Goal: Information Seeking & Learning: Learn about a topic

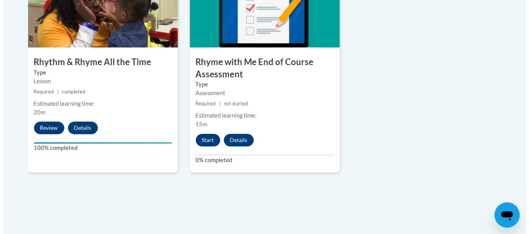
scroll to position [726, 0]
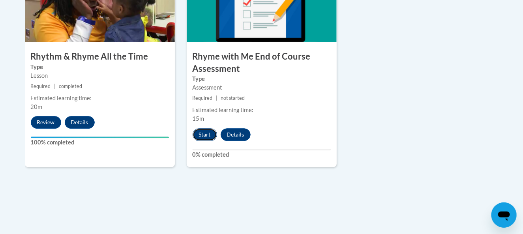
click at [202, 136] on button "Start" at bounding box center [205, 134] width 24 height 13
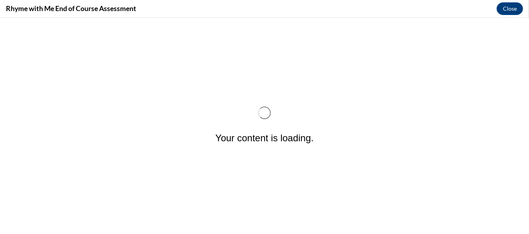
scroll to position [0, 0]
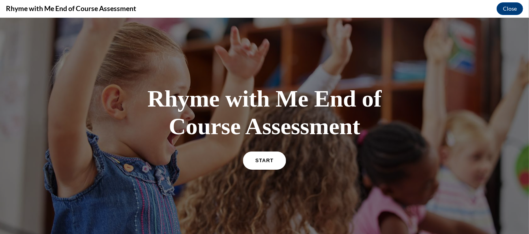
click at [258, 158] on span "START" at bounding box center [265, 161] width 18 height 6
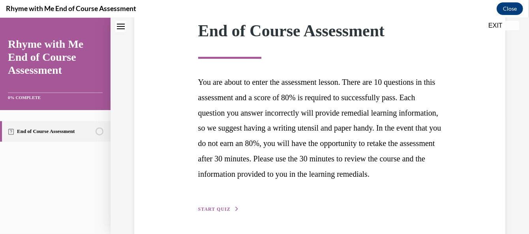
scroll to position [160, 0]
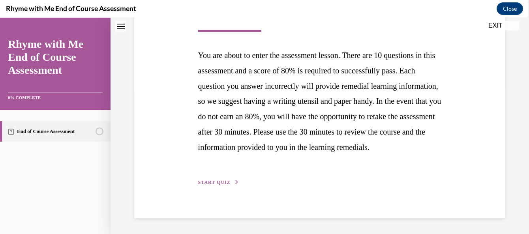
click at [222, 182] on span "START QUIZ" at bounding box center [214, 183] width 32 height 6
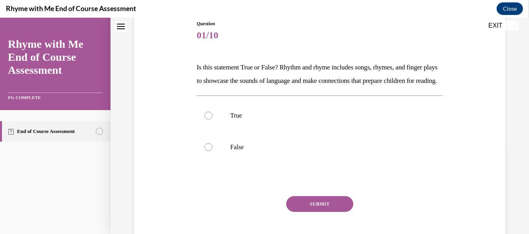
scroll to position [90, 0]
click at [205, 119] on div at bounding box center [209, 115] width 8 height 8
click at [205, 119] on input "True" at bounding box center [209, 115] width 8 height 8
radio input "true"
click at [307, 212] on button "SUBMIT" at bounding box center [319, 204] width 67 height 16
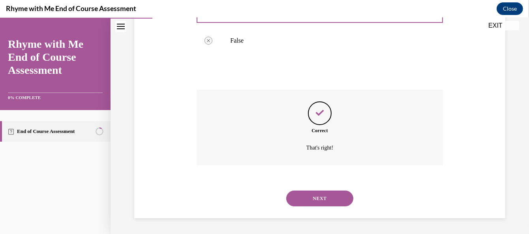
scroll to position [209, 0]
click at [306, 201] on button "NEXT" at bounding box center [319, 199] width 67 height 16
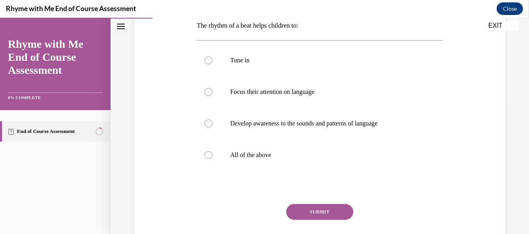
scroll to position [147, 0]
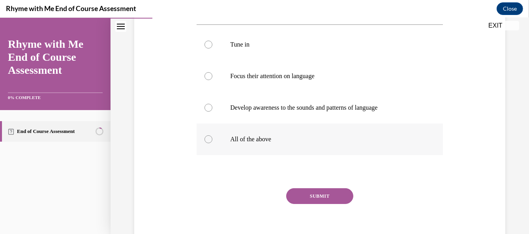
click at [203, 142] on label "All of the above" at bounding box center [320, 140] width 246 height 32
click at [205, 142] on input "All of the above" at bounding box center [209, 139] width 8 height 8
radio input "true"
click at [314, 197] on button "SUBMIT" at bounding box center [319, 196] width 67 height 16
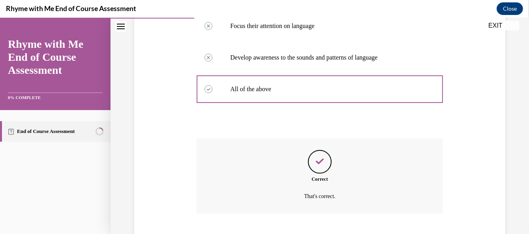
scroll to position [246, 0]
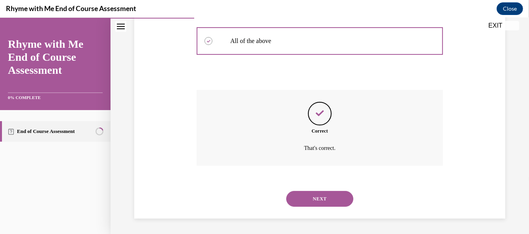
click at [301, 200] on button "NEXT" at bounding box center [319, 199] width 67 height 16
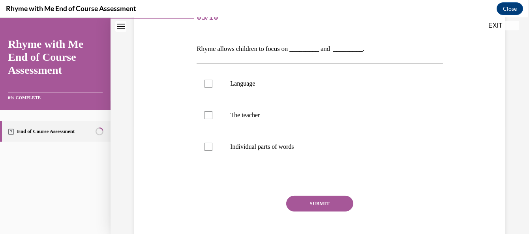
scroll to position [111, 0]
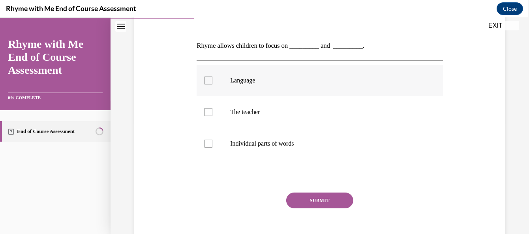
click at [206, 75] on label "Language" at bounding box center [320, 81] width 246 height 32
click at [206, 77] on input "Language" at bounding box center [209, 81] width 8 height 8
checkbox input "true"
click at [201, 143] on label "Individual parts of words" at bounding box center [320, 144] width 246 height 32
click at [205, 143] on input "Individual parts of words" at bounding box center [209, 144] width 8 height 8
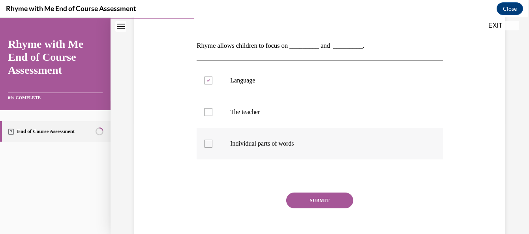
checkbox input "true"
click at [309, 208] on button "SUBMIT" at bounding box center [319, 201] width 67 height 16
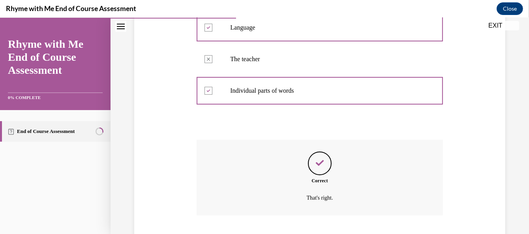
scroll to position [214, 0]
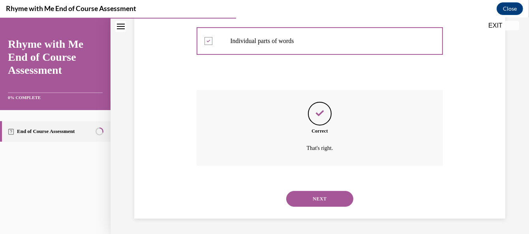
click at [302, 199] on button "NEXT" at bounding box center [319, 199] width 67 height 16
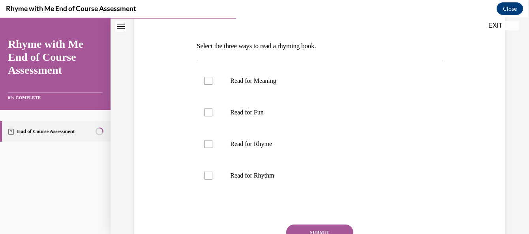
scroll to position [115, 0]
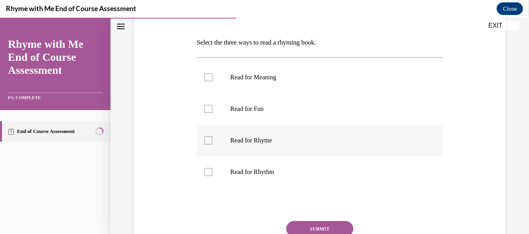
click at [201, 154] on label "Read for Rhyme" at bounding box center [320, 141] width 246 height 32
click at [205, 145] on input "Read for Rhyme" at bounding box center [209, 141] width 8 height 8
checkbox input "true"
click at [201, 171] on label "Read for Rhythm" at bounding box center [320, 172] width 246 height 32
click at [205, 171] on input "Read for Rhythm" at bounding box center [209, 172] width 8 height 8
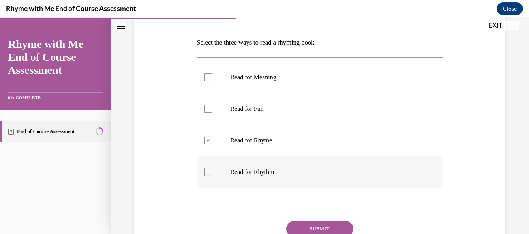
checkbox input "true"
click at [207, 77] on div at bounding box center [209, 77] width 8 height 8
click at [207, 77] on input "Read for Meaning" at bounding box center [209, 77] width 8 height 8
checkbox input "true"
click at [328, 227] on button "SUBMIT" at bounding box center [319, 229] width 67 height 16
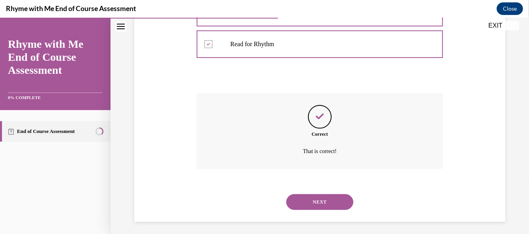
scroll to position [246, 0]
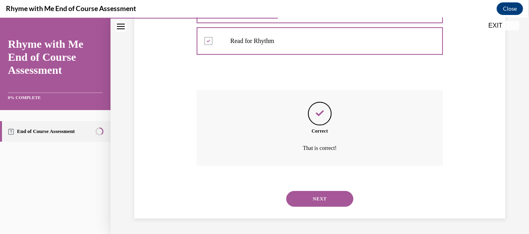
click at [304, 199] on button "NEXT" at bounding box center [319, 199] width 67 height 16
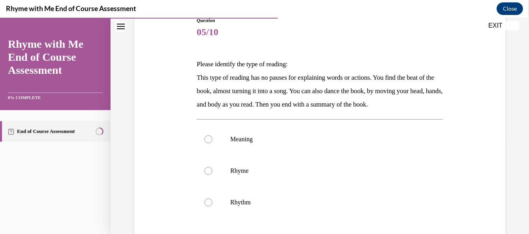
scroll to position [97, 0]
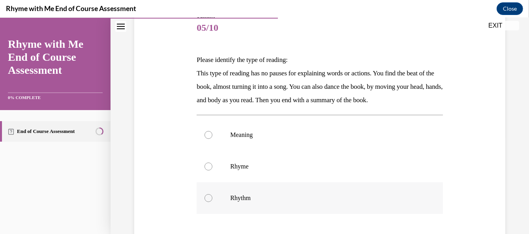
click at [209, 204] on label "Rhythm" at bounding box center [320, 198] width 246 height 32
click at [209, 202] on input "Rhythm" at bounding box center [209, 198] width 8 height 8
radio input "true"
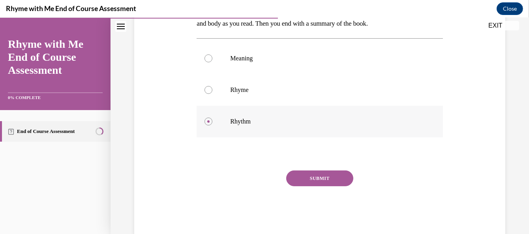
scroll to position [183, 0]
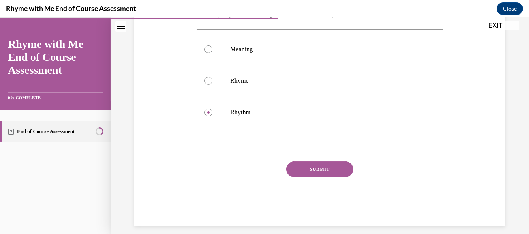
click at [311, 165] on button "SUBMIT" at bounding box center [319, 170] width 67 height 16
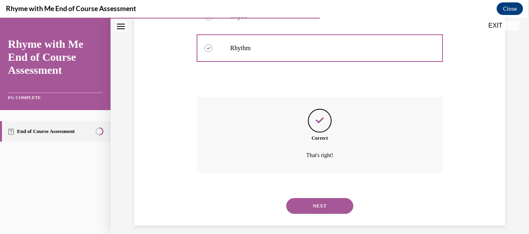
scroll to position [254, 0]
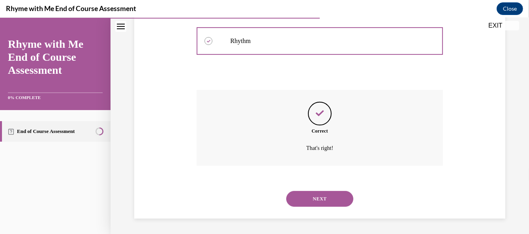
click at [297, 199] on button "NEXT" at bounding box center [319, 199] width 67 height 16
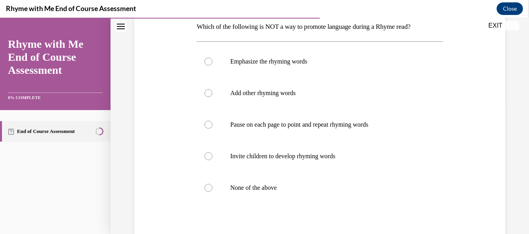
scroll to position [141, 0]
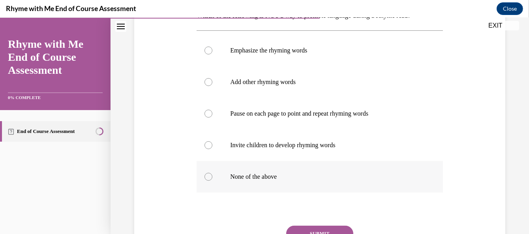
click at [209, 177] on div at bounding box center [209, 177] width 8 height 8
click at [209, 177] on input "None of the above" at bounding box center [209, 177] width 8 height 8
radio input "true"
click at [312, 228] on button "SUBMIT" at bounding box center [319, 234] width 67 height 16
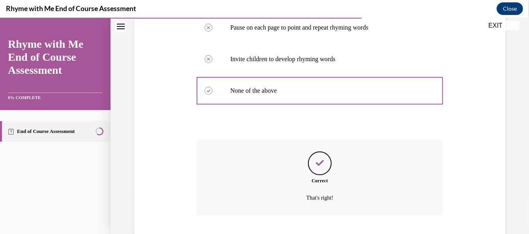
scroll to position [277, 0]
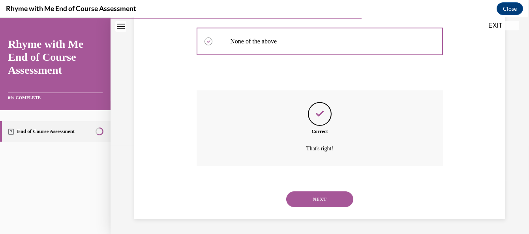
click at [299, 198] on button "NEXT" at bounding box center [319, 200] width 67 height 16
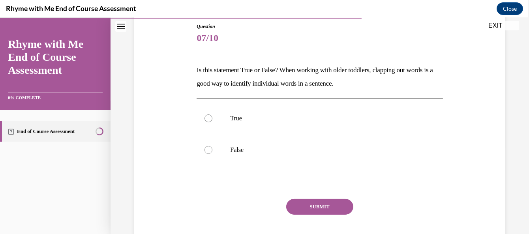
scroll to position [87, 0]
click at [199, 114] on label "True" at bounding box center [320, 118] width 246 height 32
click at [205, 114] on input "True" at bounding box center [209, 118] width 8 height 8
radio input "true"
click at [313, 200] on button "SUBMIT" at bounding box center [319, 207] width 67 height 16
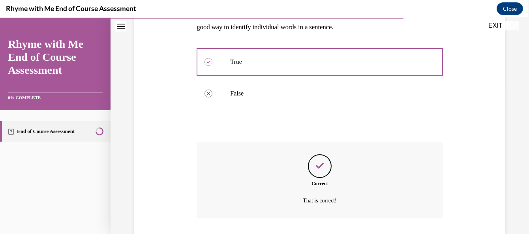
scroll to position [196, 0]
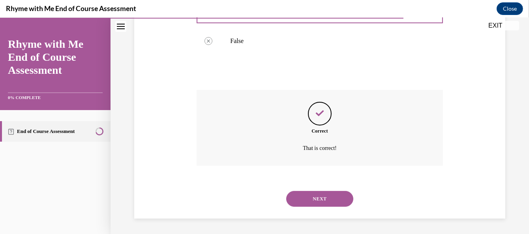
click at [313, 200] on button "NEXT" at bounding box center [319, 199] width 67 height 16
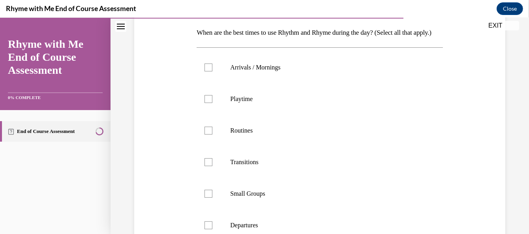
scroll to position [120, 0]
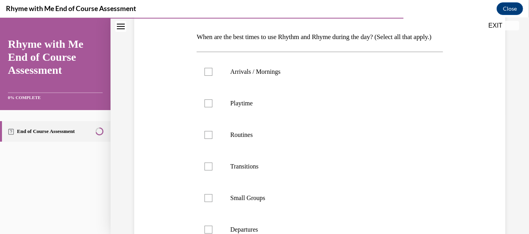
click at [171, 69] on div "Question 08/10 When are the best times to use Rhythm and Rhyme during the day? …" at bounding box center [319, 170] width 375 height 409
click at [207, 76] on div at bounding box center [209, 72] width 8 height 8
click at [207, 76] on input "Arrivals / Mornings" at bounding box center [209, 72] width 8 height 8
checkbox input "true"
click at [206, 107] on div at bounding box center [209, 104] width 8 height 8
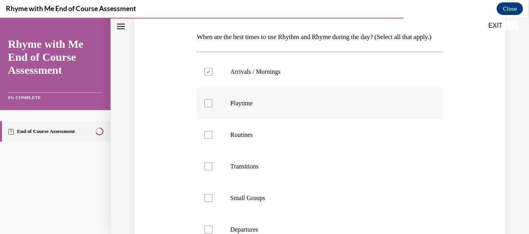
click at [206, 107] on input "Playtime" at bounding box center [209, 104] width 8 height 8
checkbox input "true"
click at [201, 145] on label "Routines" at bounding box center [320, 135] width 246 height 32
click at [205, 139] on input "Routines" at bounding box center [209, 135] width 8 height 8
checkbox input "true"
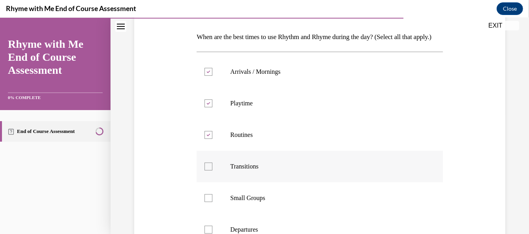
click at [204, 182] on label "Transitions" at bounding box center [320, 167] width 246 height 32
click at [205, 171] on input "Transitions" at bounding box center [209, 167] width 8 height 8
checkbox input "true"
click at [209, 214] on label "Small Groups" at bounding box center [320, 198] width 246 height 32
click at [209, 202] on input "Small Groups" at bounding box center [209, 198] width 8 height 8
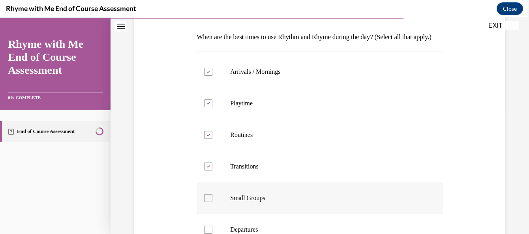
checkbox input "true"
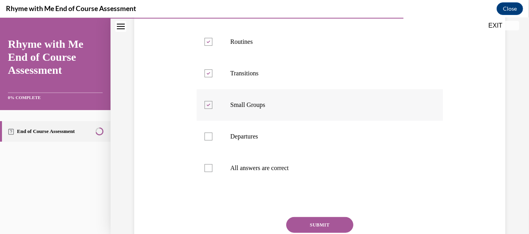
scroll to position [215, 0]
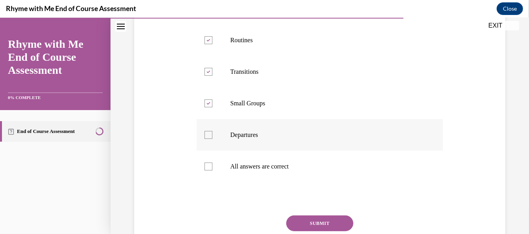
click at [202, 149] on label "Departures" at bounding box center [320, 135] width 246 height 32
click at [205, 139] on input "Departures" at bounding box center [209, 135] width 8 height 8
checkbox input "true"
click at [204, 182] on label "All answers are correct" at bounding box center [320, 167] width 246 height 32
click at [205, 171] on input "All answers are correct" at bounding box center [209, 167] width 8 height 8
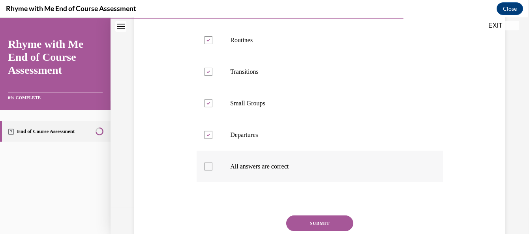
checkbox input "true"
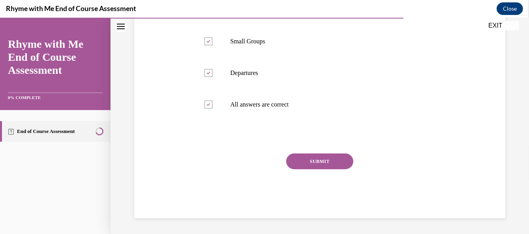
click at [312, 169] on button "SUBMIT" at bounding box center [319, 162] width 67 height 16
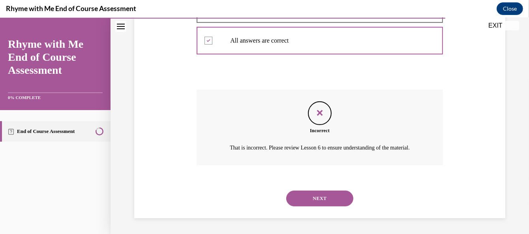
scroll to position [363, 0]
click at [315, 202] on button "NEXT" at bounding box center [319, 199] width 67 height 16
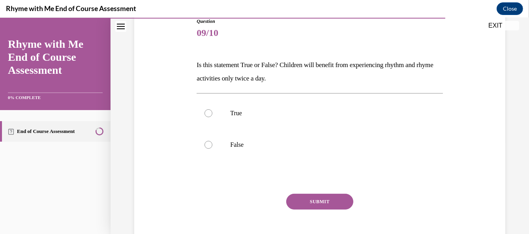
scroll to position [97, 0]
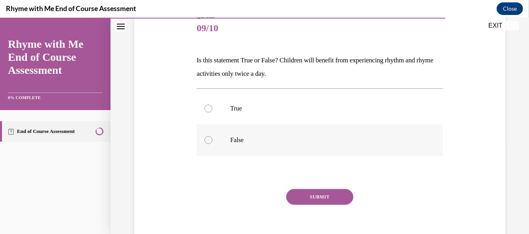
click at [205, 138] on div at bounding box center [209, 140] width 8 height 8
click at [205, 138] on input "False" at bounding box center [209, 140] width 8 height 8
radio input "true"
click at [312, 197] on button "SUBMIT" at bounding box center [319, 197] width 67 height 16
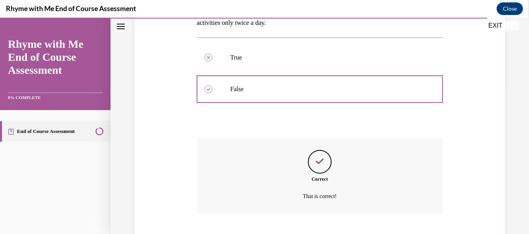
scroll to position [196, 0]
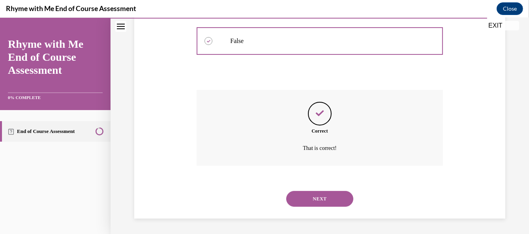
click at [314, 203] on button "NEXT" at bounding box center [319, 199] width 67 height 16
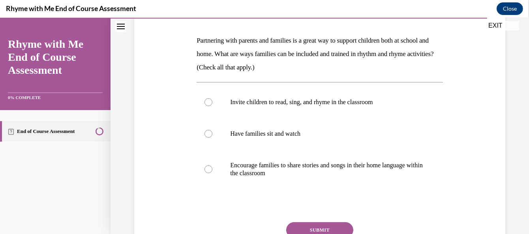
scroll to position [113, 0]
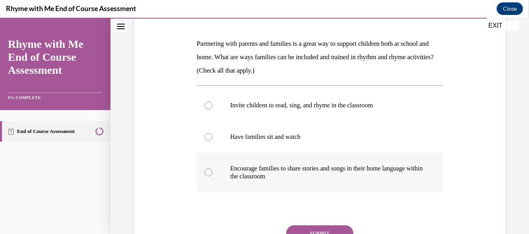
click at [205, 182] on label "Encourage families to share stories and songs in their home language within the…" at bounding box center [320, 172] width 246 height 39
click at [205, 177] on input "Encourage families to share stories and songs in their home language within the…" at bounding box center [209, 173] width 8 height 8
radio input "true"
click at [205, 109] on label "Invite children to read, sing, and rhyme in the classroom" at bounding box center [320, 106] width 246 height 32
click at [205, 109] on input "Invite children to read, sing, and rhyme in the classroom" at bounding box center [209, 106] width 8 height 8
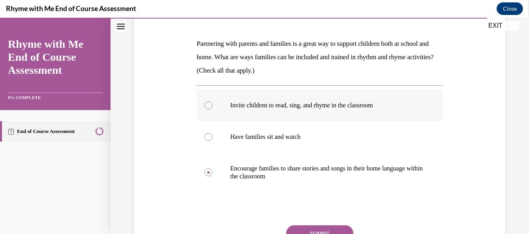
radio input "true"
click at [208, 180] on label "Encourage families to share stories and songs in their home language within the…" at bounding box center [320, 172] width 246 height 39
click at [208, 177] on input "Encourage families to share stories and songs in their home language within the…" at bounding box center [209, 173] width 8 height 8
radio input "true"
click at [205, 135] on div at bounding box center [209, 137] width 8 height 8
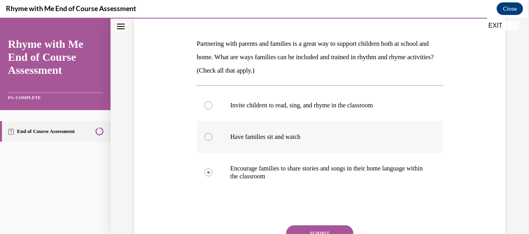
click at [205, 135] on input "Have families sit and watch" at bounding box center [209, 137] width 8 height 8
radio input "true"
click at [205, 174] on div at bounding box center [209, 173] width 8 height 8
click at [205, 174] on input "Encourage families to share stories and songs in their home language within the…" at bounding box center [209, 173] width 8 height 8
radio input "true"
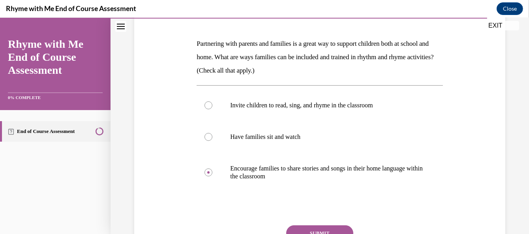
click at [309, 229] on button "SUBMIT" at bounding box center [319, 234] width 67 height 16
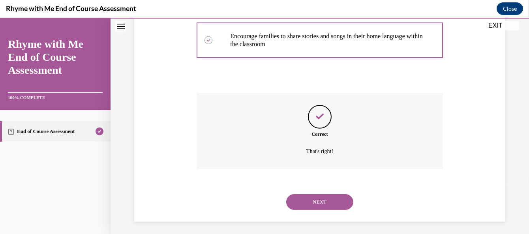
scroll to position [249, 0]
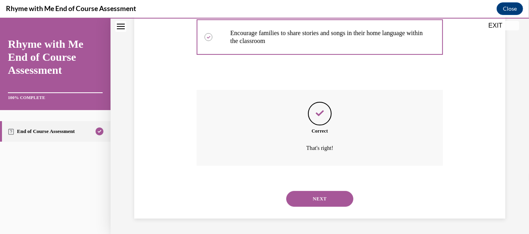
click at [317, 198] on button "NEXT" at bounding box center [319, 199] width 67 height 16
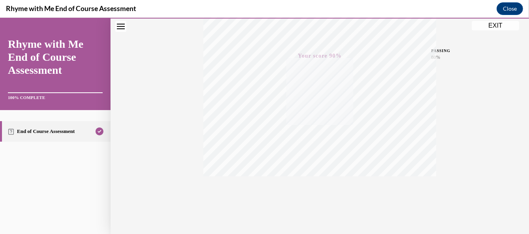
scroll to position [188, 0]
click at [493, 30] on button "EXIT" at bounding box center [495, 25] width 47 height 9
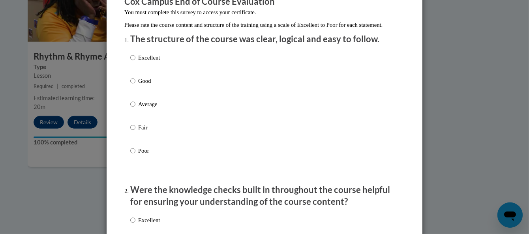
scroll to position [80, 0]
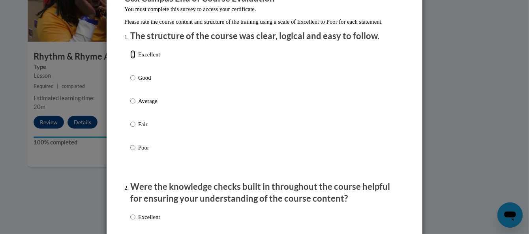
click at [130, 59] on input "Excellent" at bounding box center [132, 54] width 5 height 9
radio input "true"
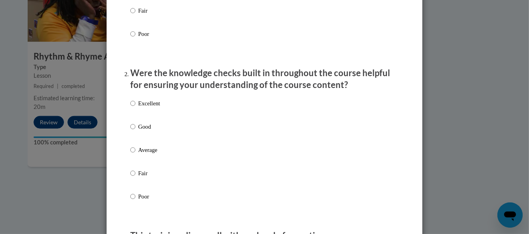
scroll to position [195, 0]
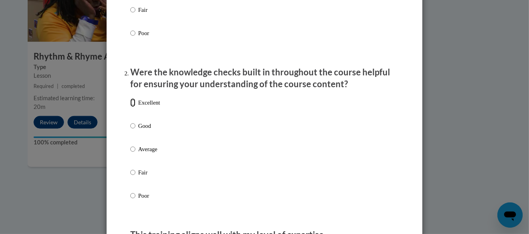
click at [130, 107] on input "Excellent" at bounding box center [132, 102] width 5 height 9
radio input "true"
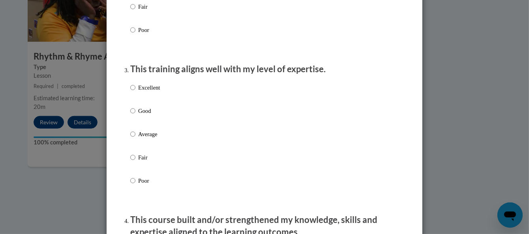
scroll to position [367, 0]
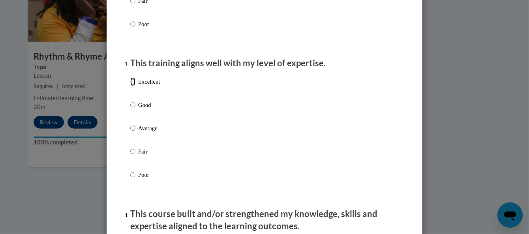
click at [130, 86] on input "Excellent" at bounding box center [132, 81] width 5 height 9
radio input "true"
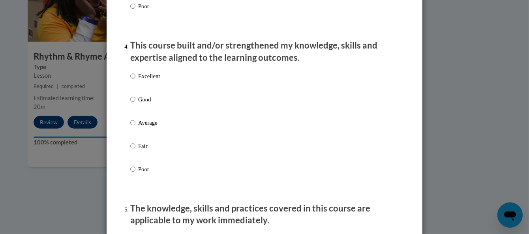
scroll to position [550, 0]
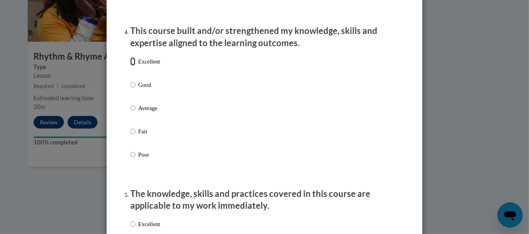
click at [130, 66] on input "Excellent" at bounding box center [132, 61] width 5 height 9
radio input "true"
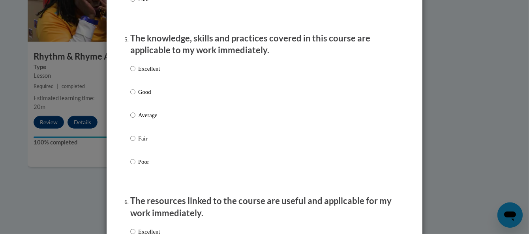
scroll to position [710, 0]
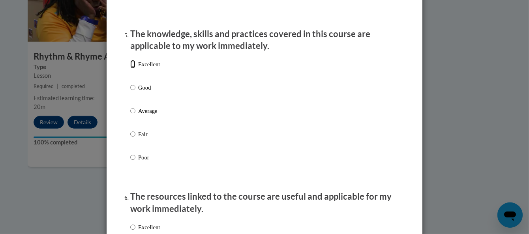
click at [130, 69] on input "Excellent" at bounding box center [132, 64] width 5 height 9
radio input "true"
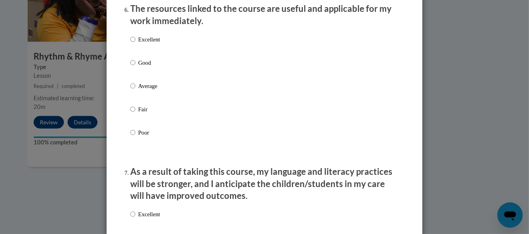
scroll to position [904, 0]
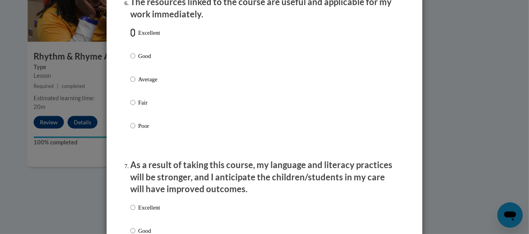
click at [130, 37] on input "Excellent" at bounding box center [132, 32] width 5 height 9
radio input "true"
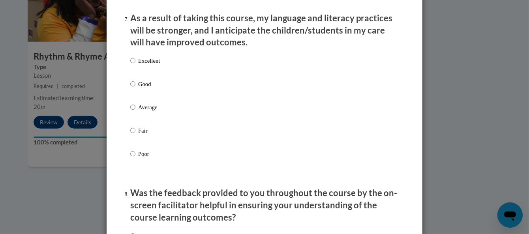
scroll to position [1052, 0]
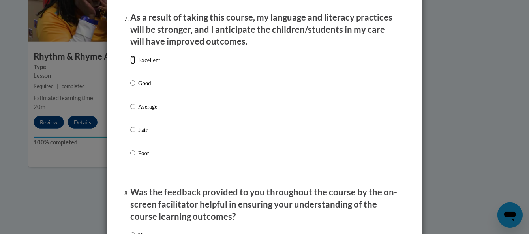
click at [131, 64] on input "Excellent" at bounding box center [132, 60] width 5 height 9
radio input "true"
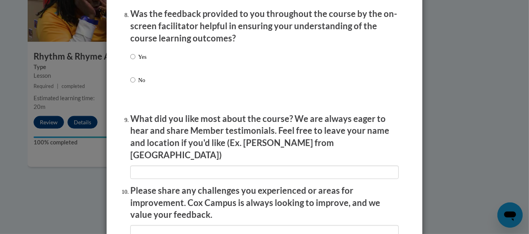
scroll to position [1248, 0]
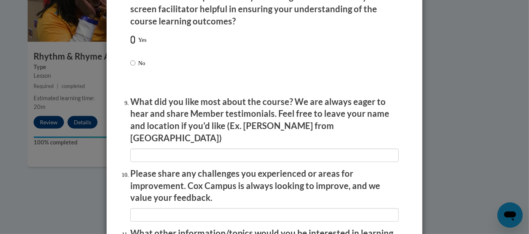
click at [131, 44] on input "Yes" at bounding box center [132, 40] width 5 height 9
radio input "true"
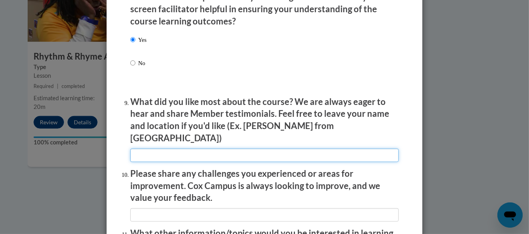
click at [146, 149] on input "textbox" at bounding box center [264, 155] width 269 height 13
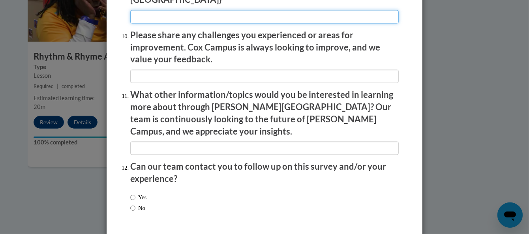
scroll to position [1388, 0]
